Goal: Transaction & Acquisition: Obtain resource

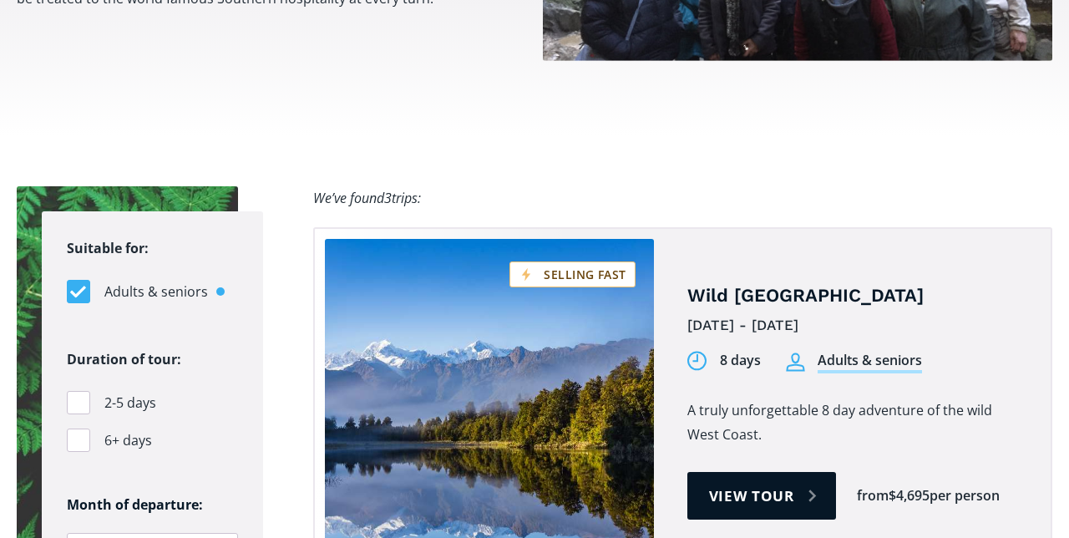
scroll to position [997, 0]
click at [747, 472] on link "View tour" at bounding box center [761, 496] width 149 height 48
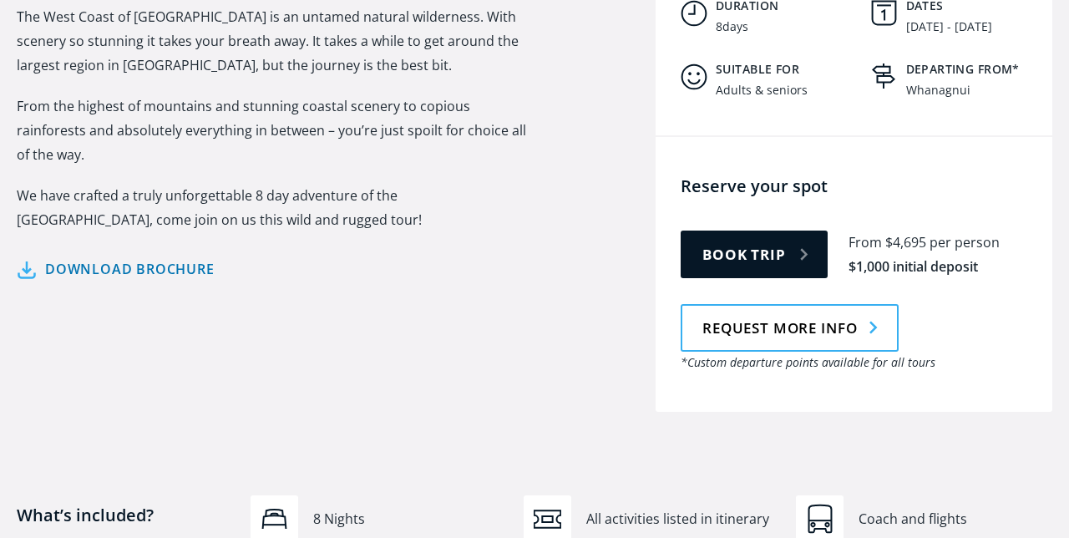
scroll to position [869, 0]
click at [185, 258] on link "Download brochure" at bounding box center [116, 270] width 198 height 24
